Goal: Task Accomplishment & Management: Complete application form

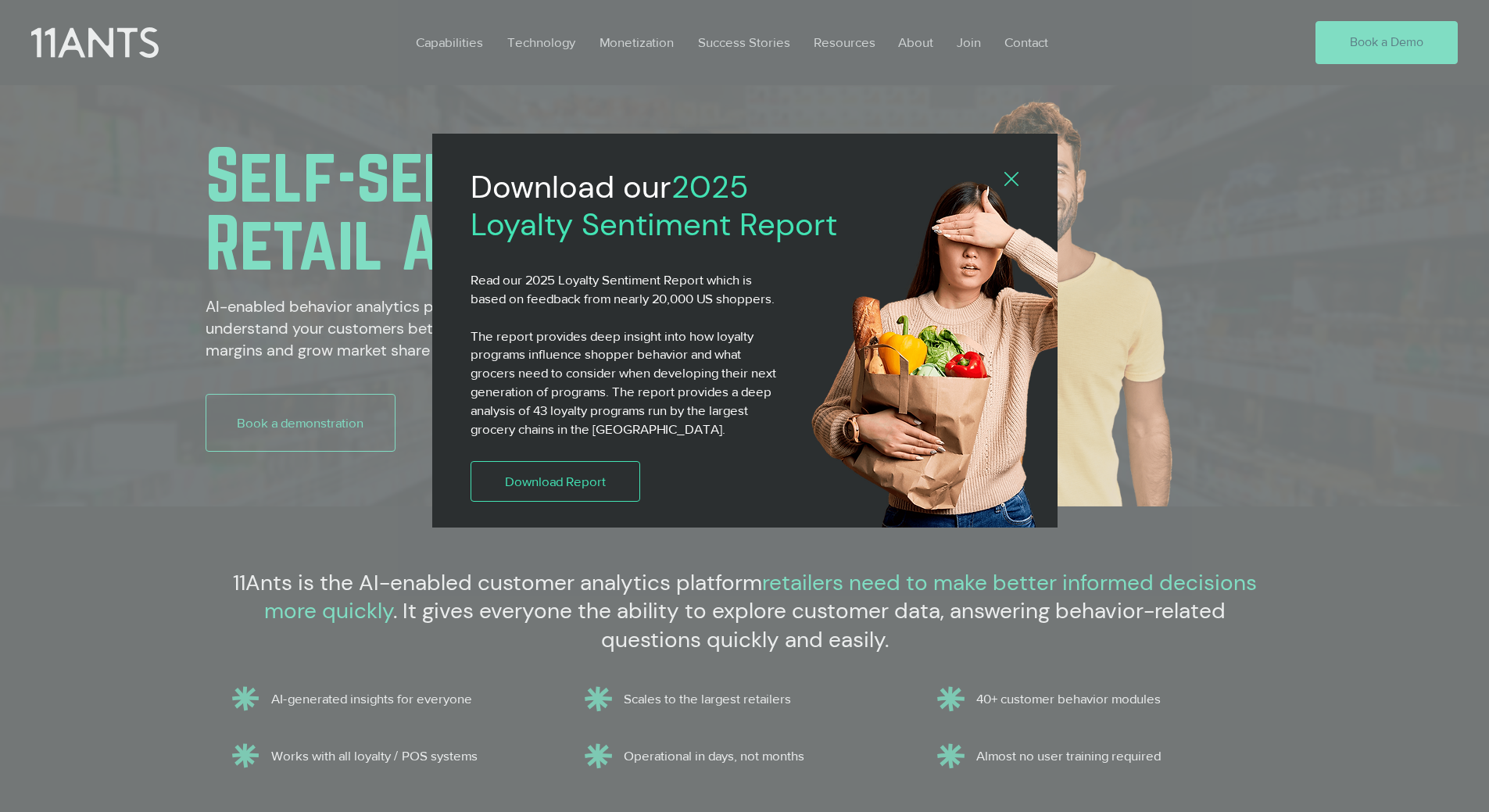
click at [1011, 175] on icon "Back to site" at bounding box center [1012, 179] width 14 height 14
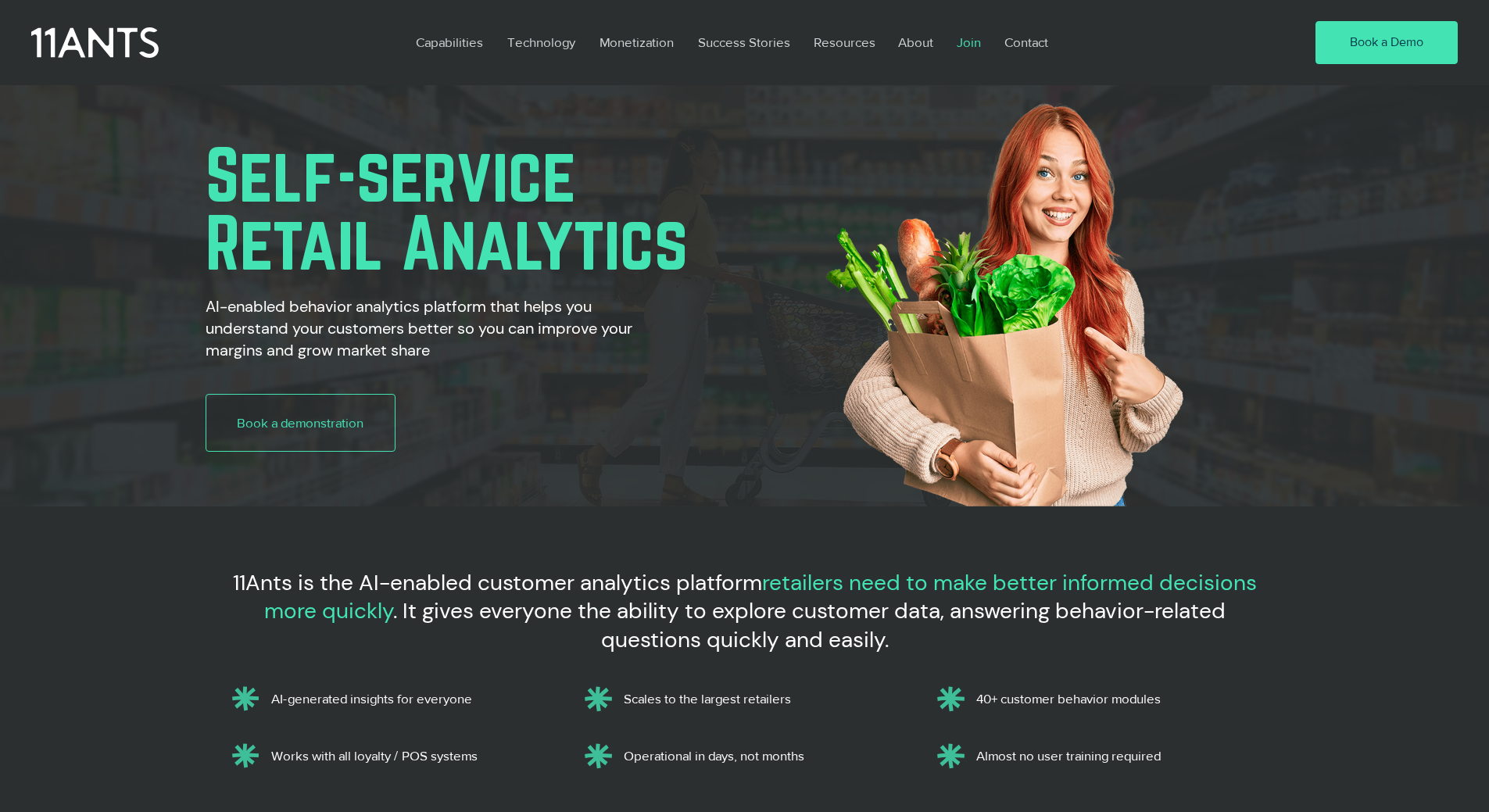
click at [965, 45] on p "Join" at bounding box center [969, 42] width 40 height 36
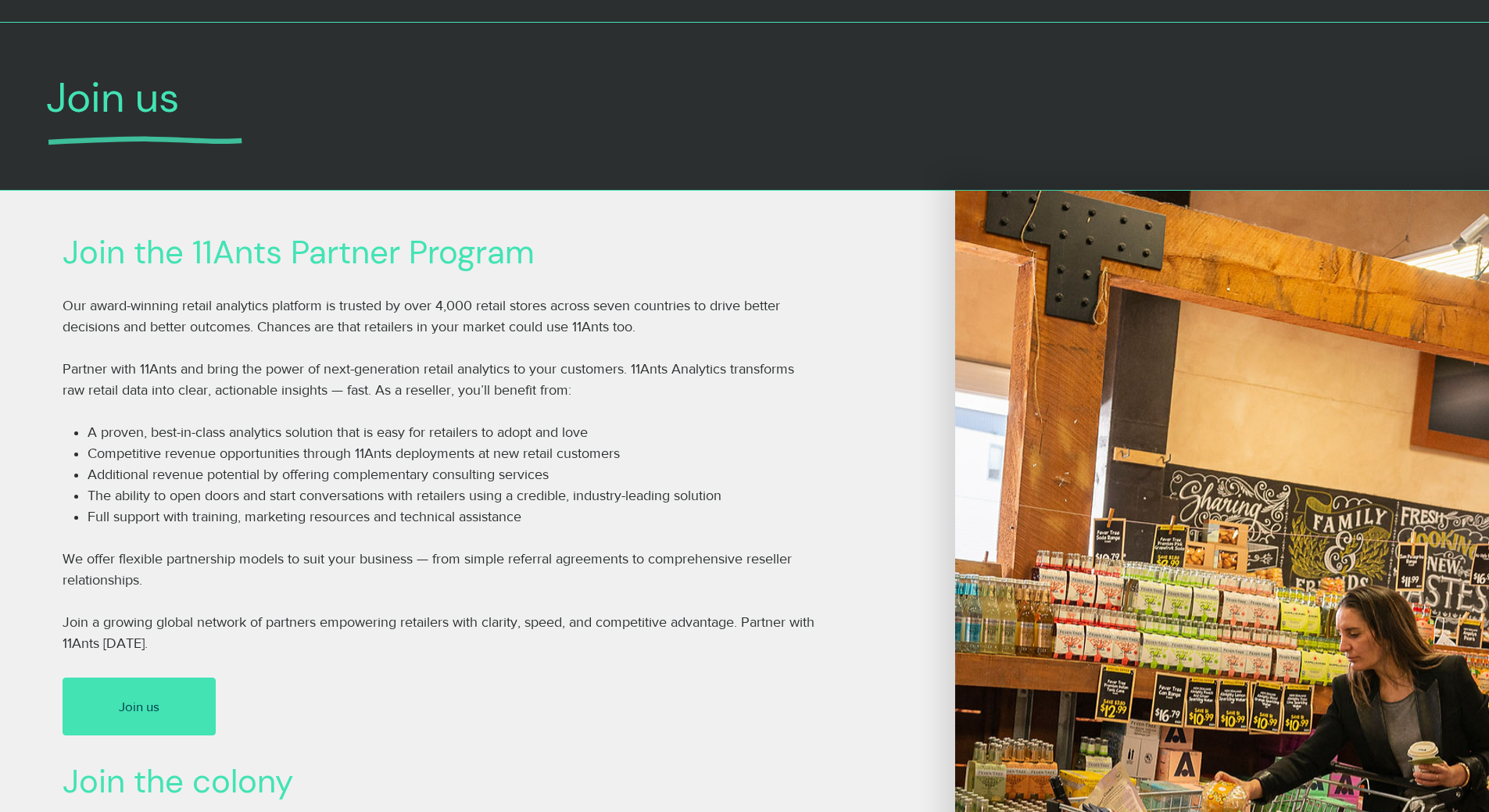
scroll to position [235, 0]
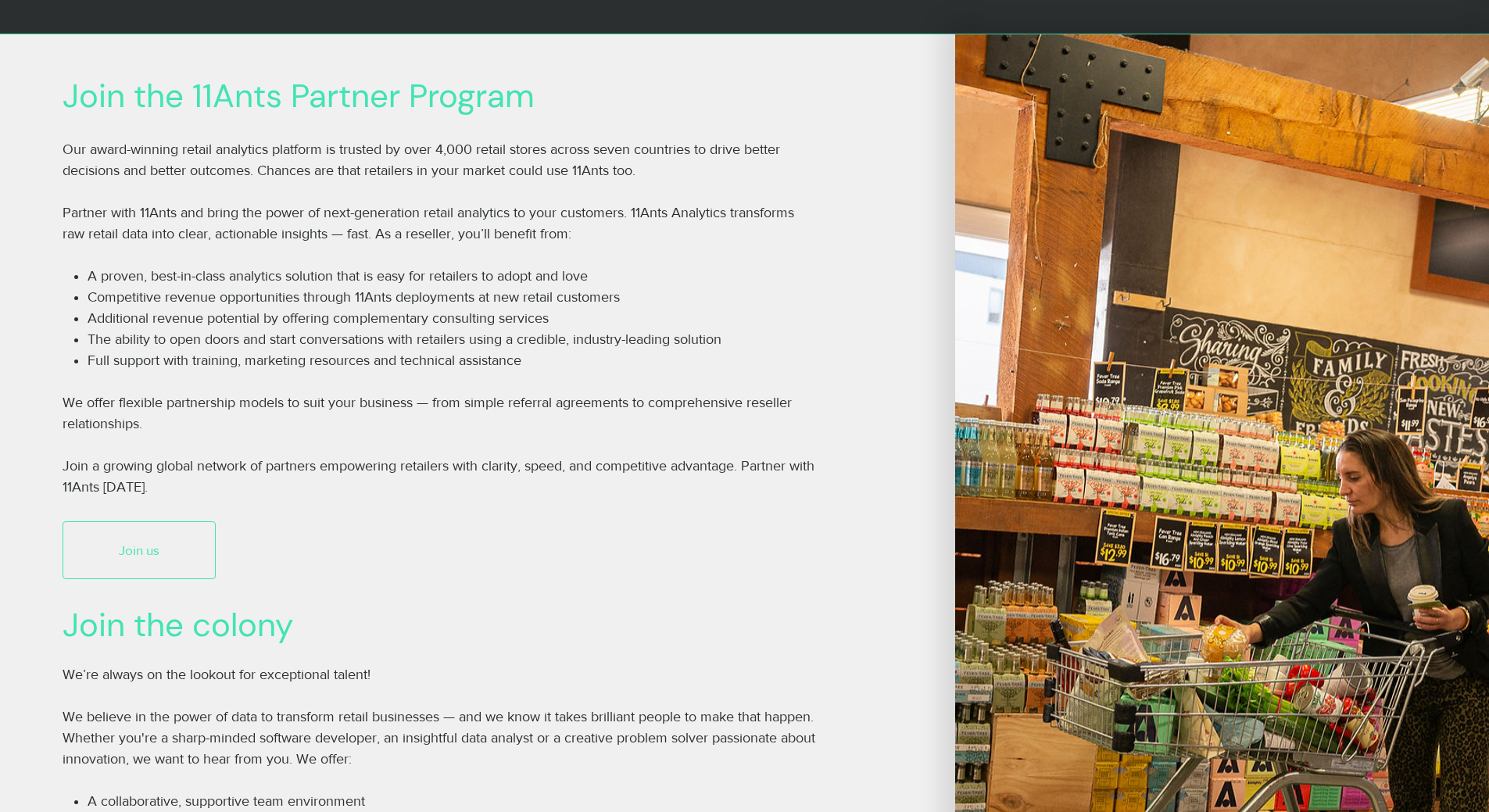
click at [175, 538] on link "Join us" at bounding box center [139, 550] width 154 height 58
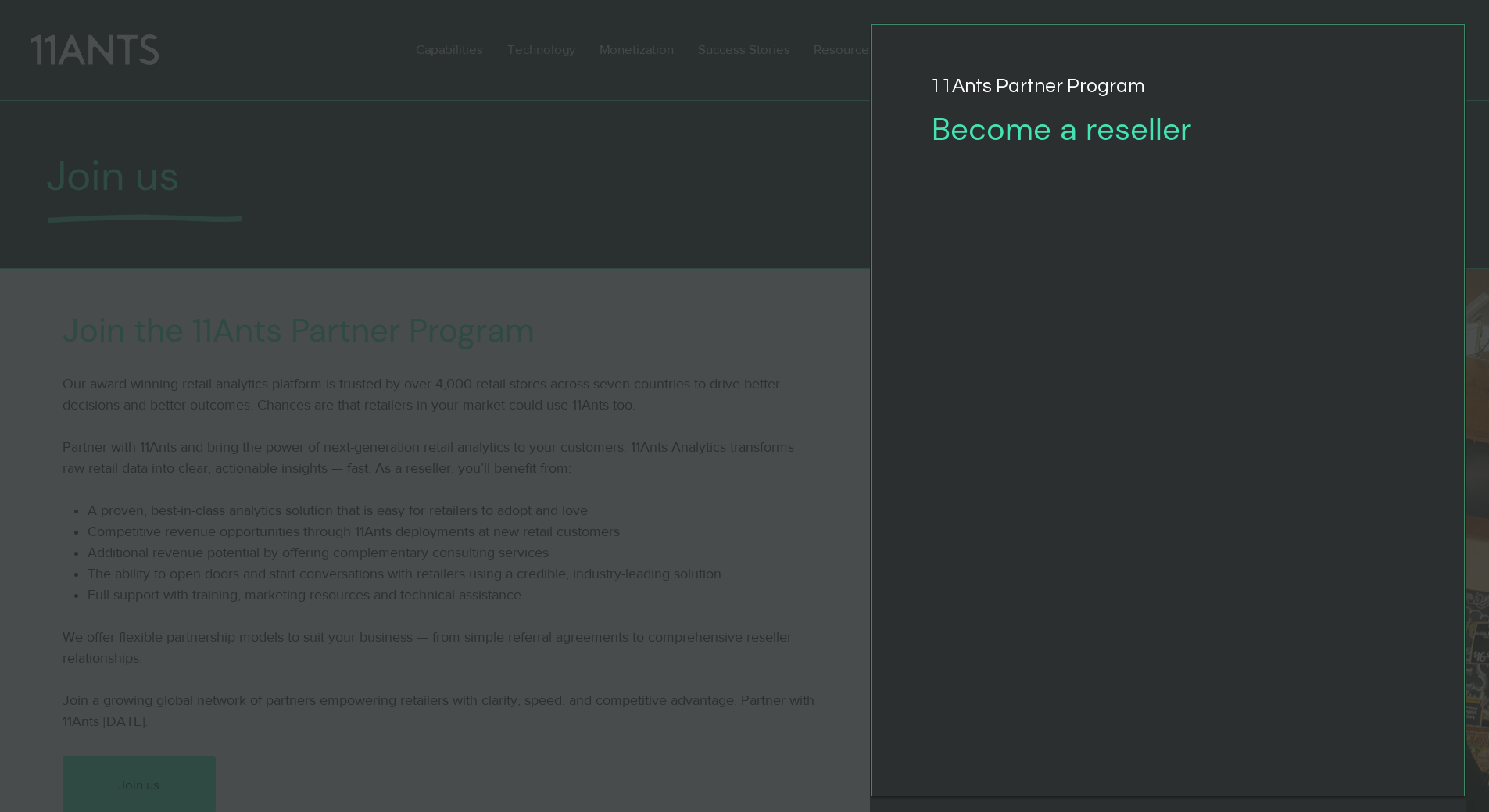
click at [761, 231] on div "Join the 11Ants Partner Program" at bounding box center [744, 406] width 1489 height 812
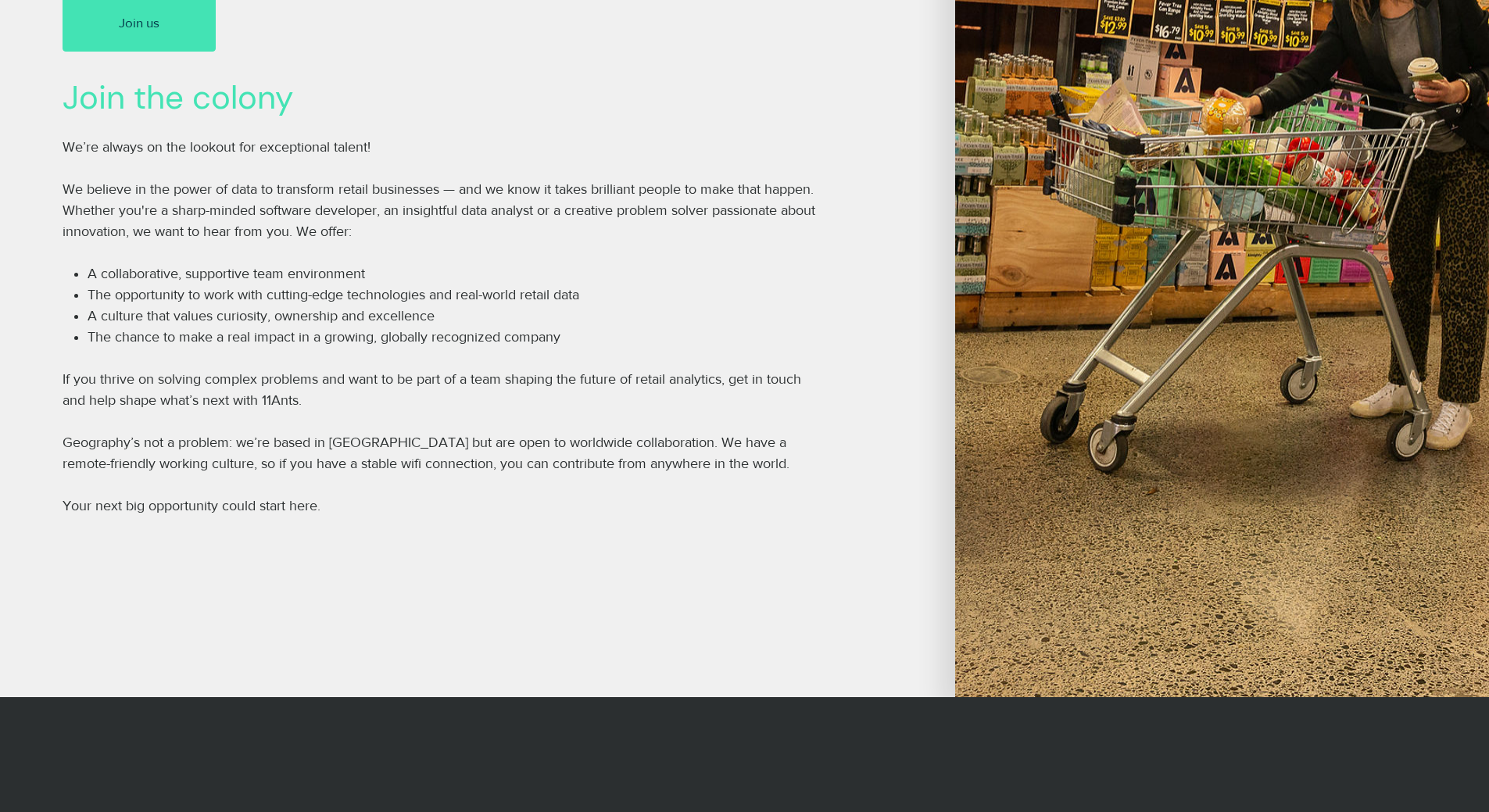
scroll to position [860, 0]
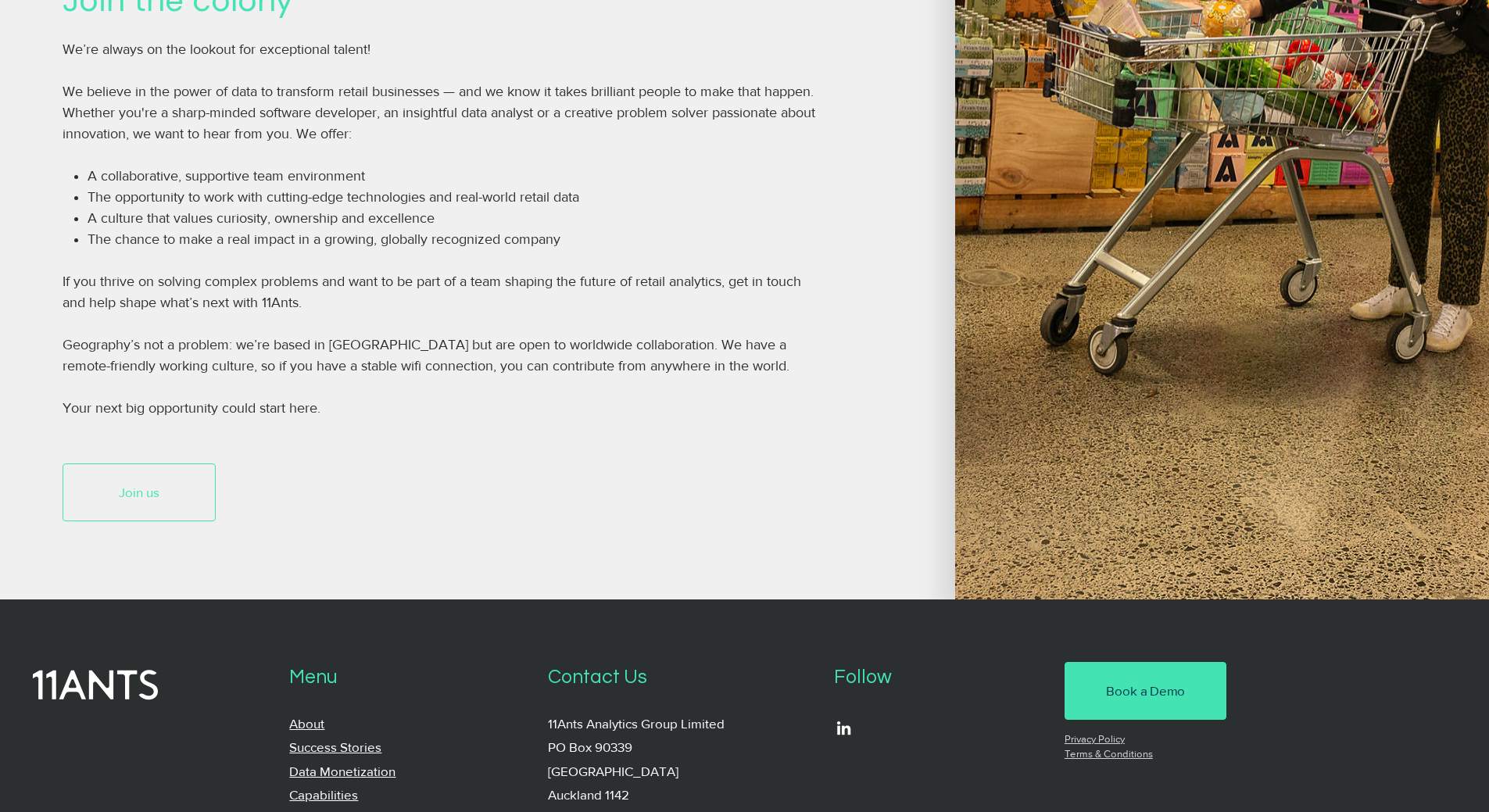
click at [194, 506] on link "Join us" at bounding box center [139, 492] width 154 height 58
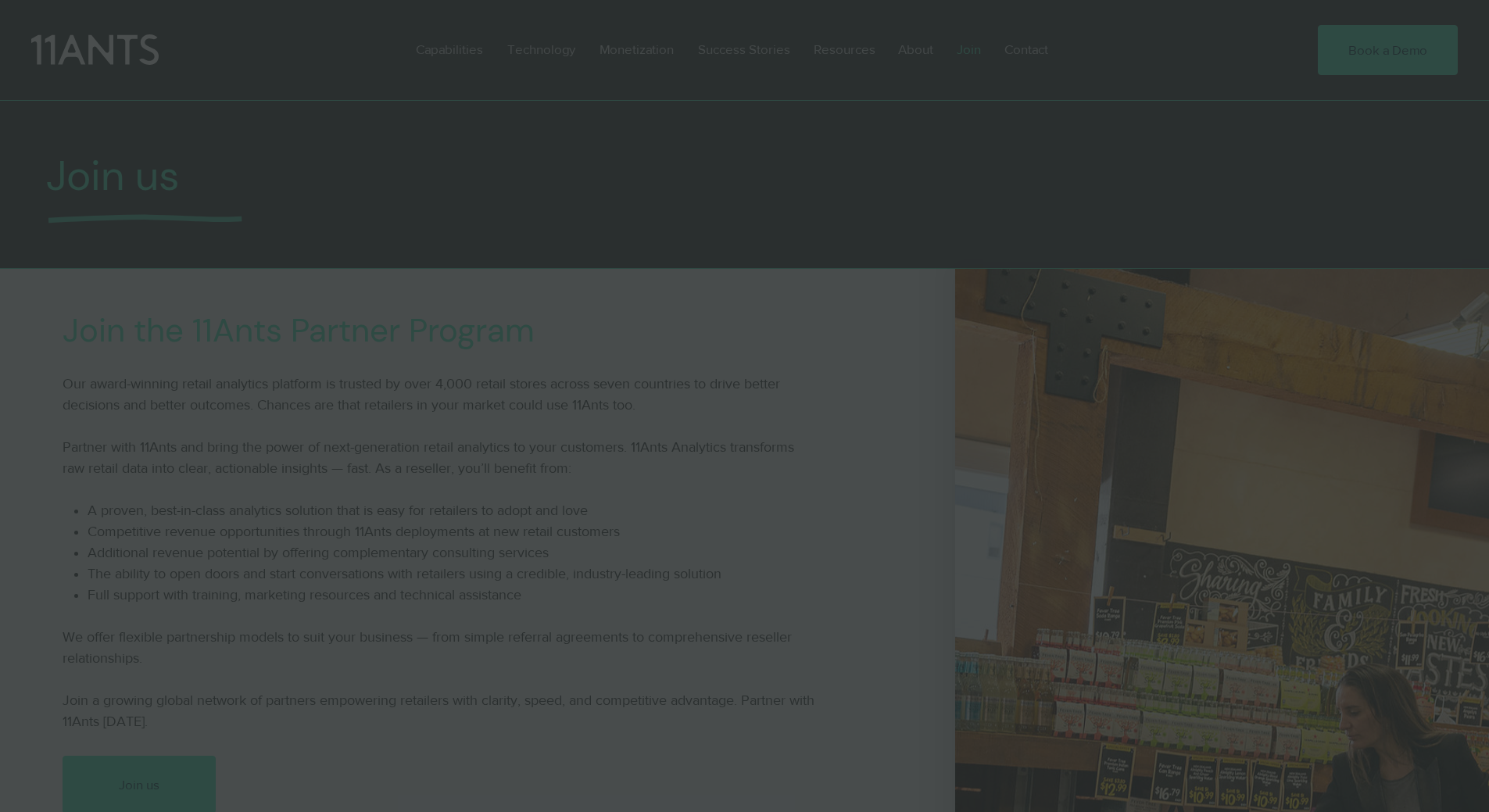
scroll to position [0, 0]
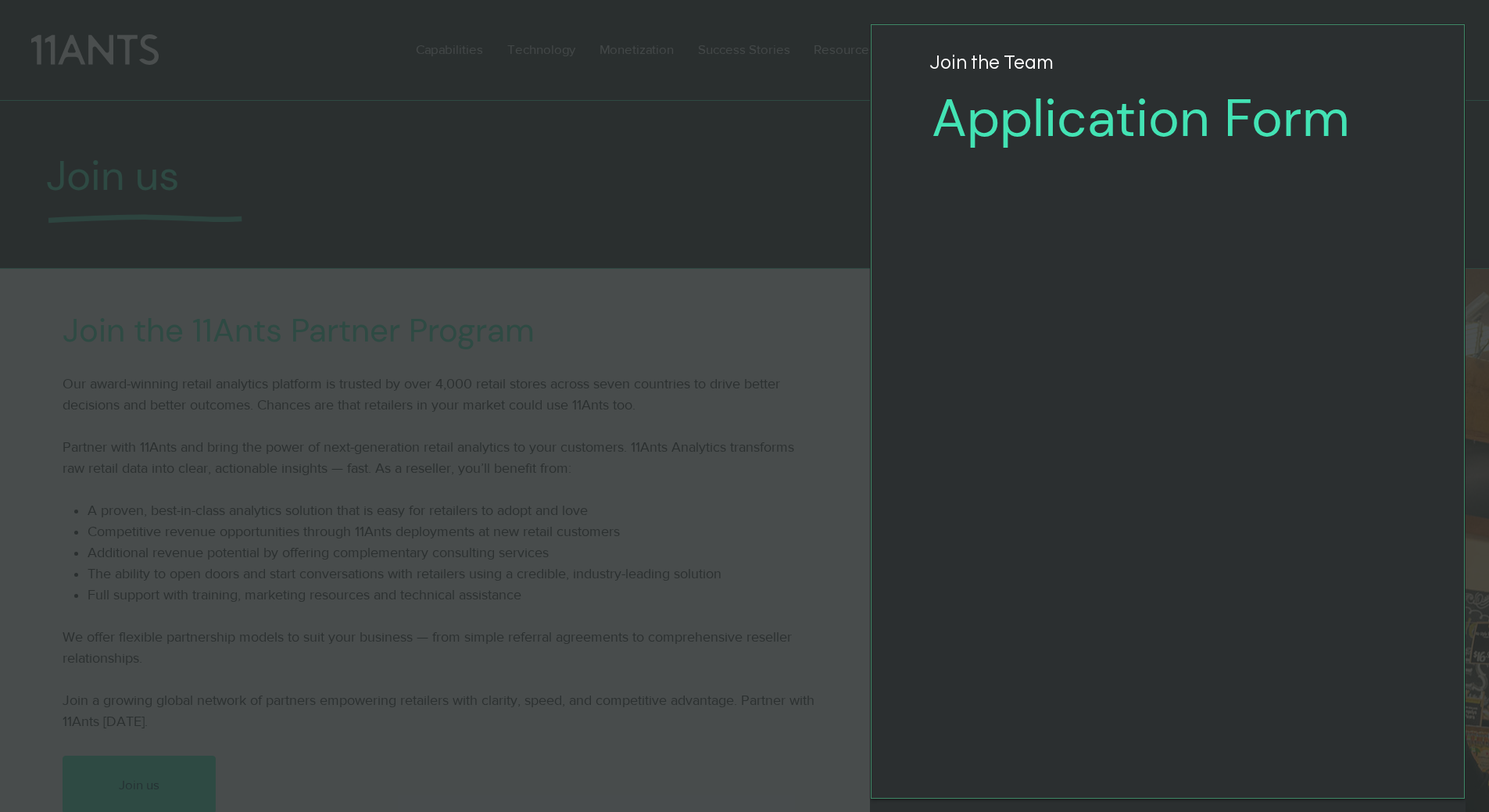
click at [514, 348] on div "Application Form" at bounding box center [744, 406] width 1489 height 812
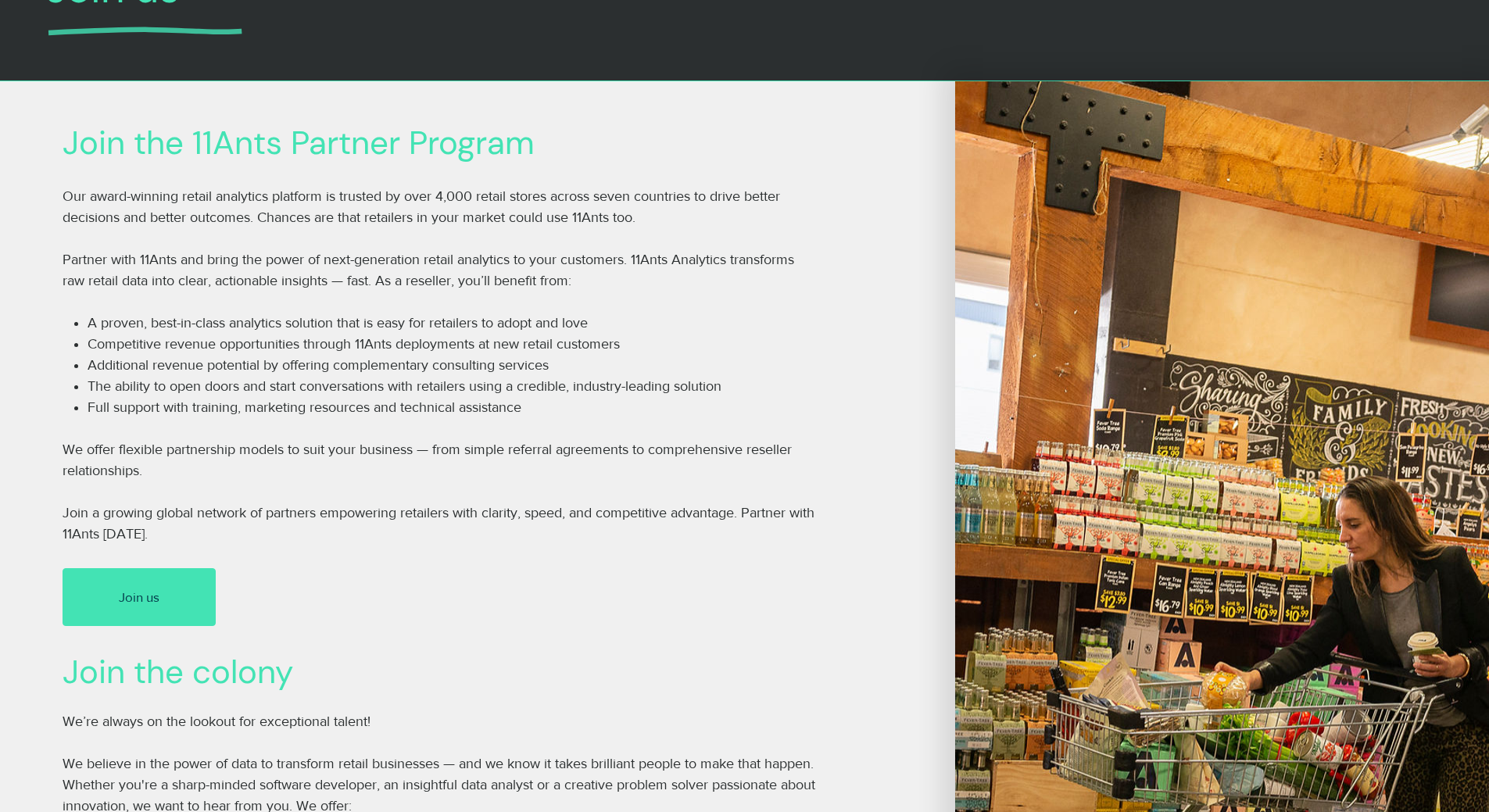
scroll to position [157, 0]
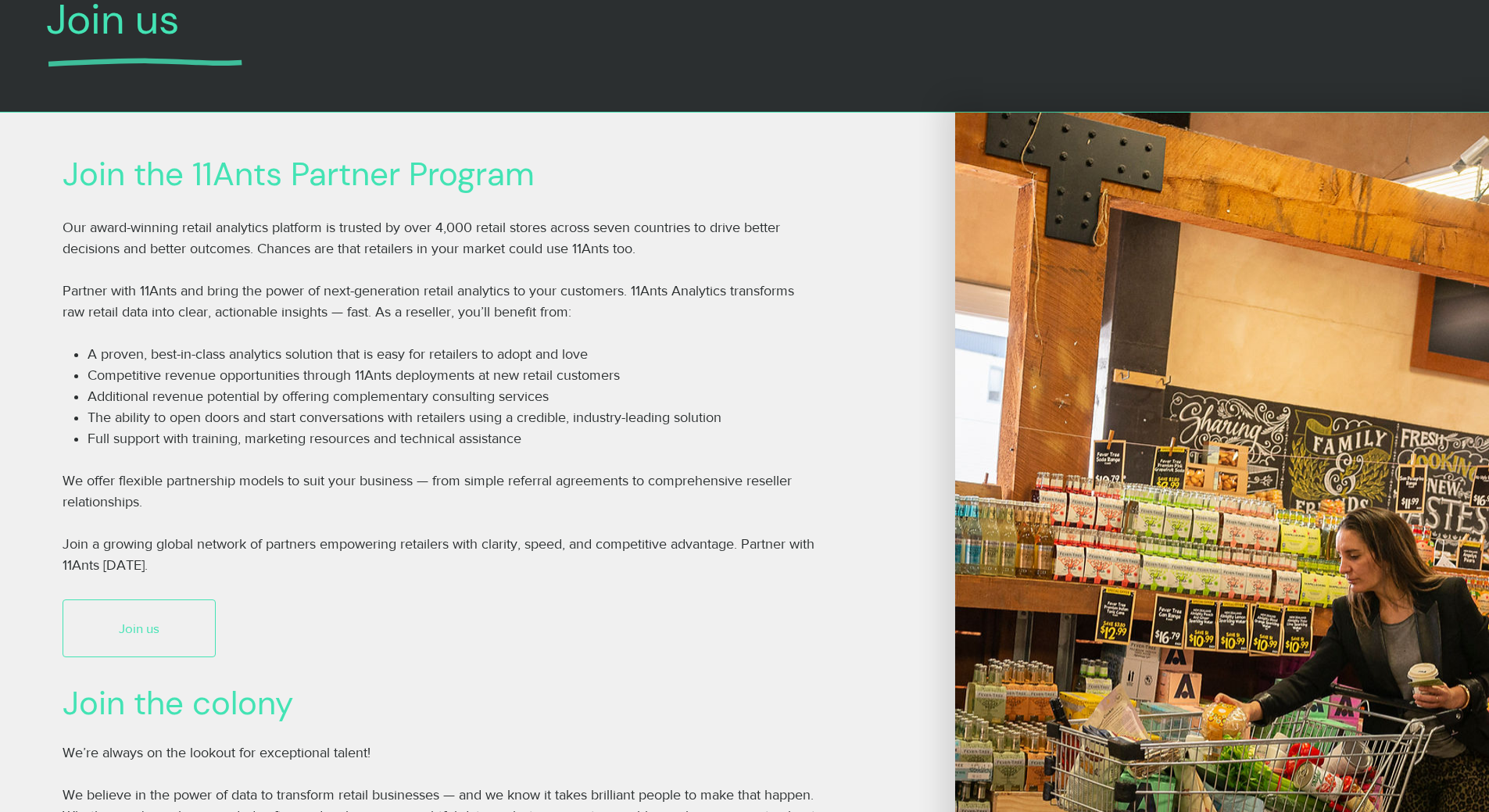
click at [154, 611] on link "Join us" at bounding box center [139, 628] width 154 height 58
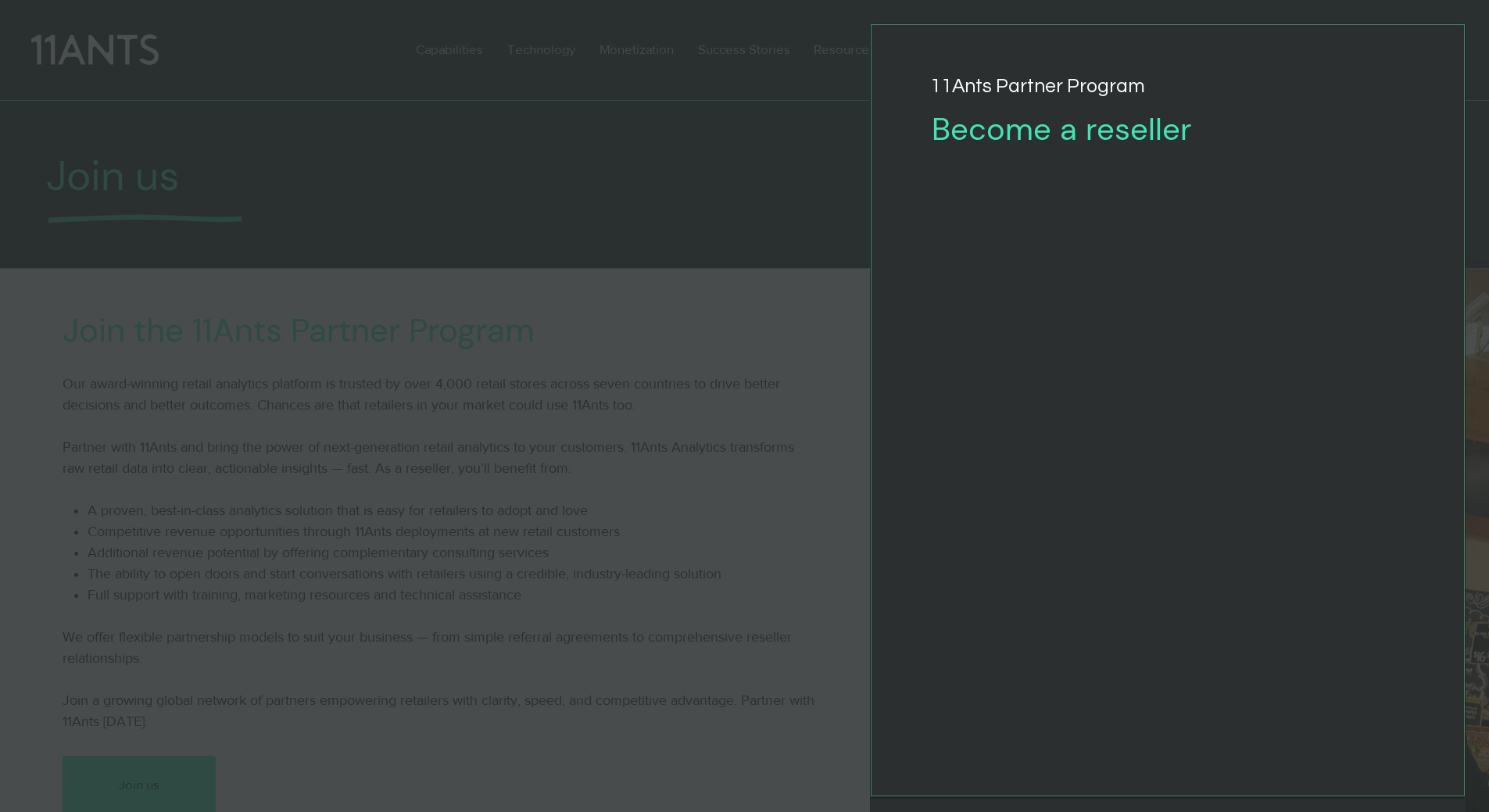
click at [331, 503] on div "Join the 11Ants Partner Program" at bounding box center [744, 406] width 1489 height 812
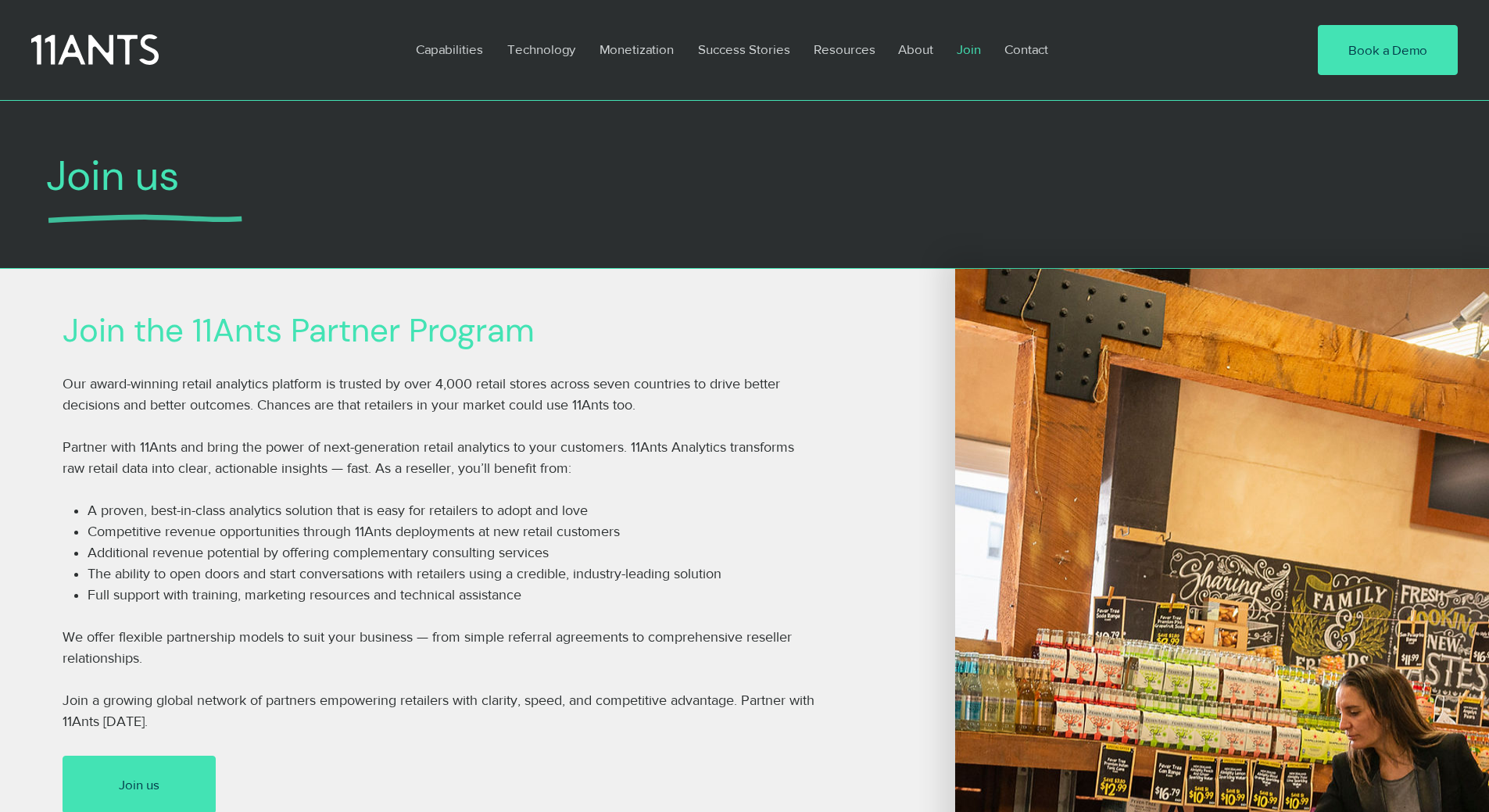
scroll to position [157, 0]
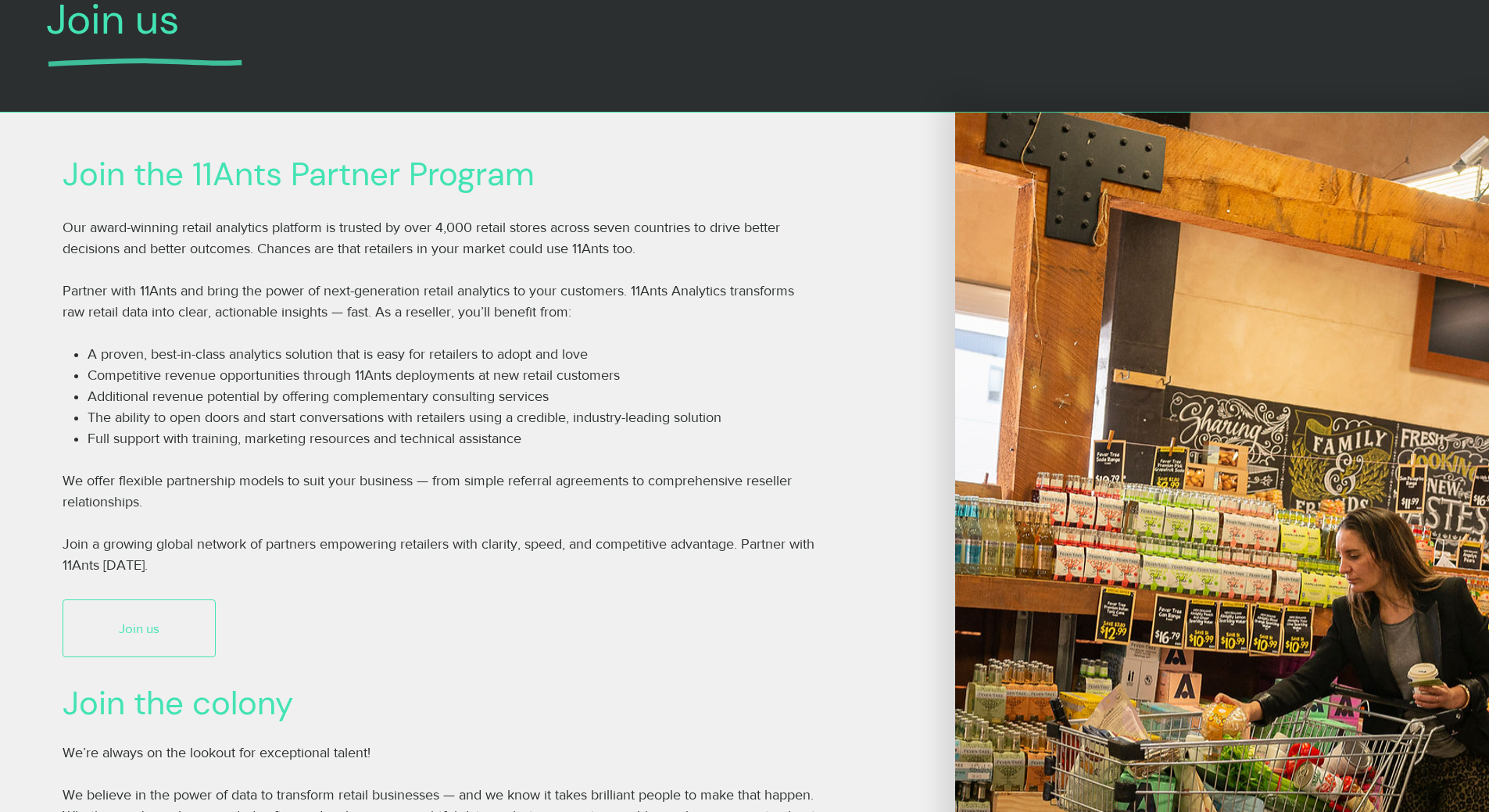
click at [164, 628] on link "Join us" at bounding box center [139, 628] width 154 height 58
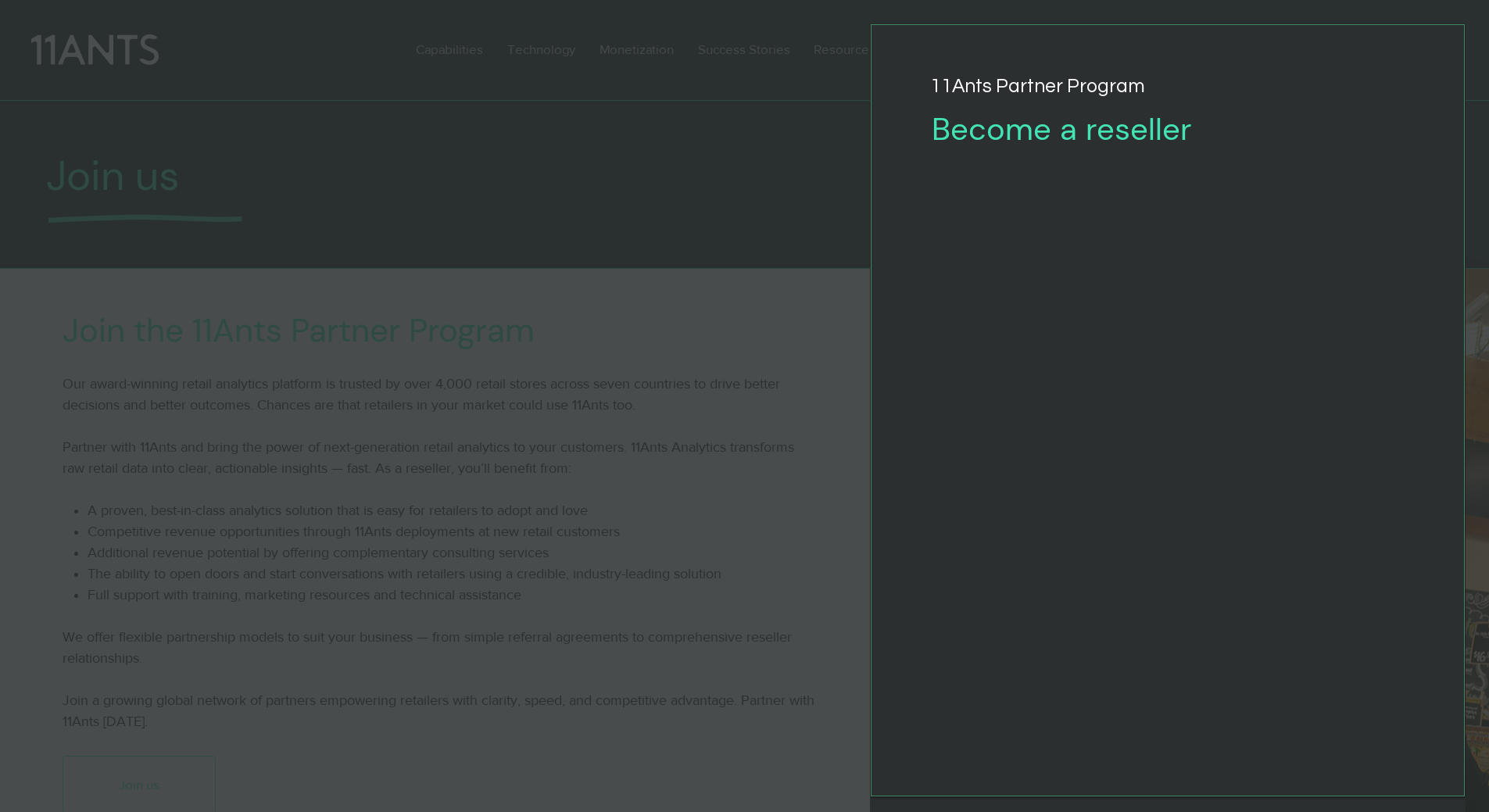
scroll to position [0, 0]
click at [807, 303] on div "Join the 11Ants Partner Program" at bounding box center [744, 406] width 1489 height 812
